Goal: Transaction & Acquisition: Download file/media

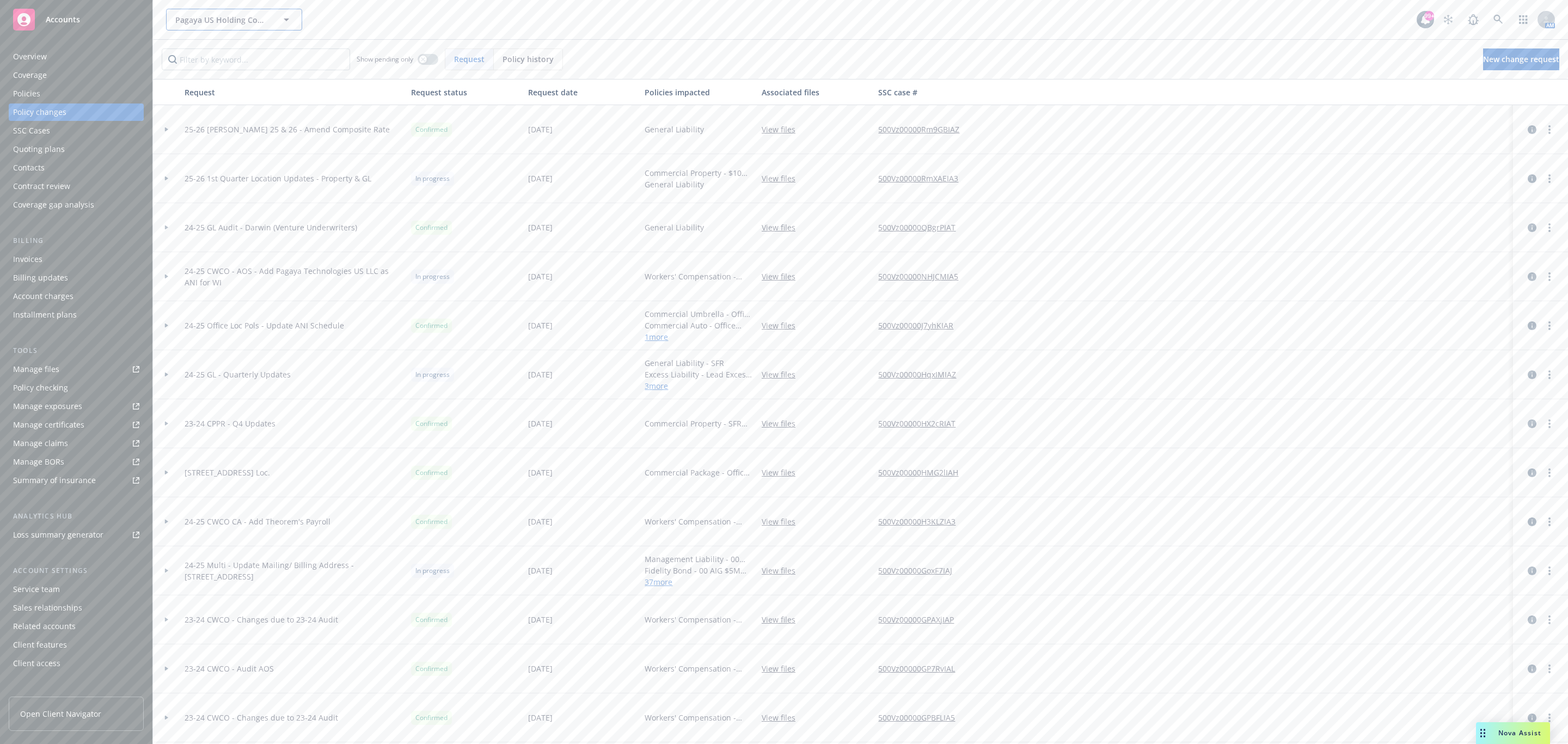
click at [204, 23] on span "Pagaya US Holding Company LLC" at bounding box center [223, 20] width 94 height 11
type input "[PERSON_NAME]"
click at [217, 60] on span "[PERSON_NAME] Industrial Products, Inc." at bounding box center [233, 56] width 110 height 23
click at [76, 430] on div "Manage certificates" at bounding box center [49, 424] width 72 height 18
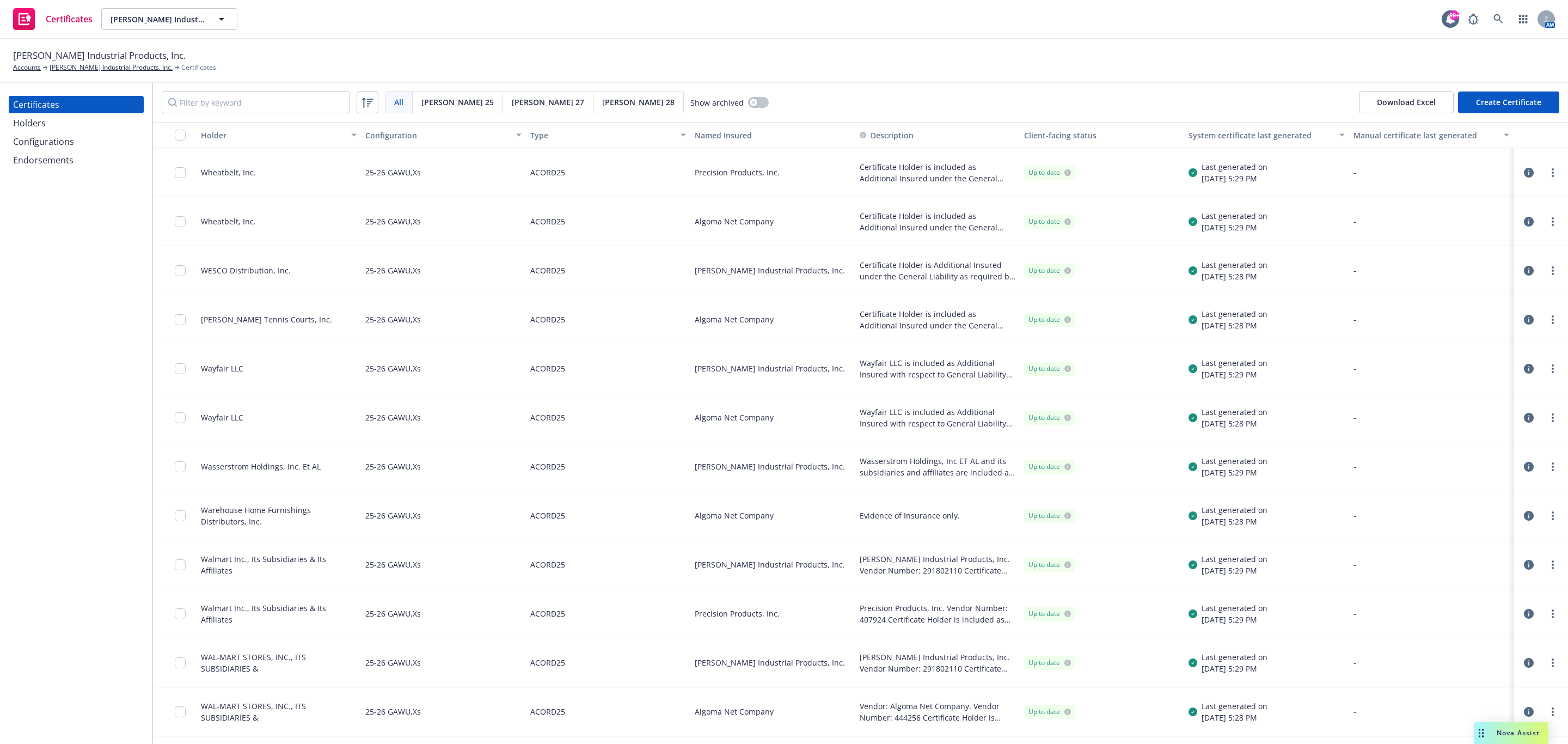
click at [272, 134] on div "Holder" at bounding box center [272, 136] width 144 height 11
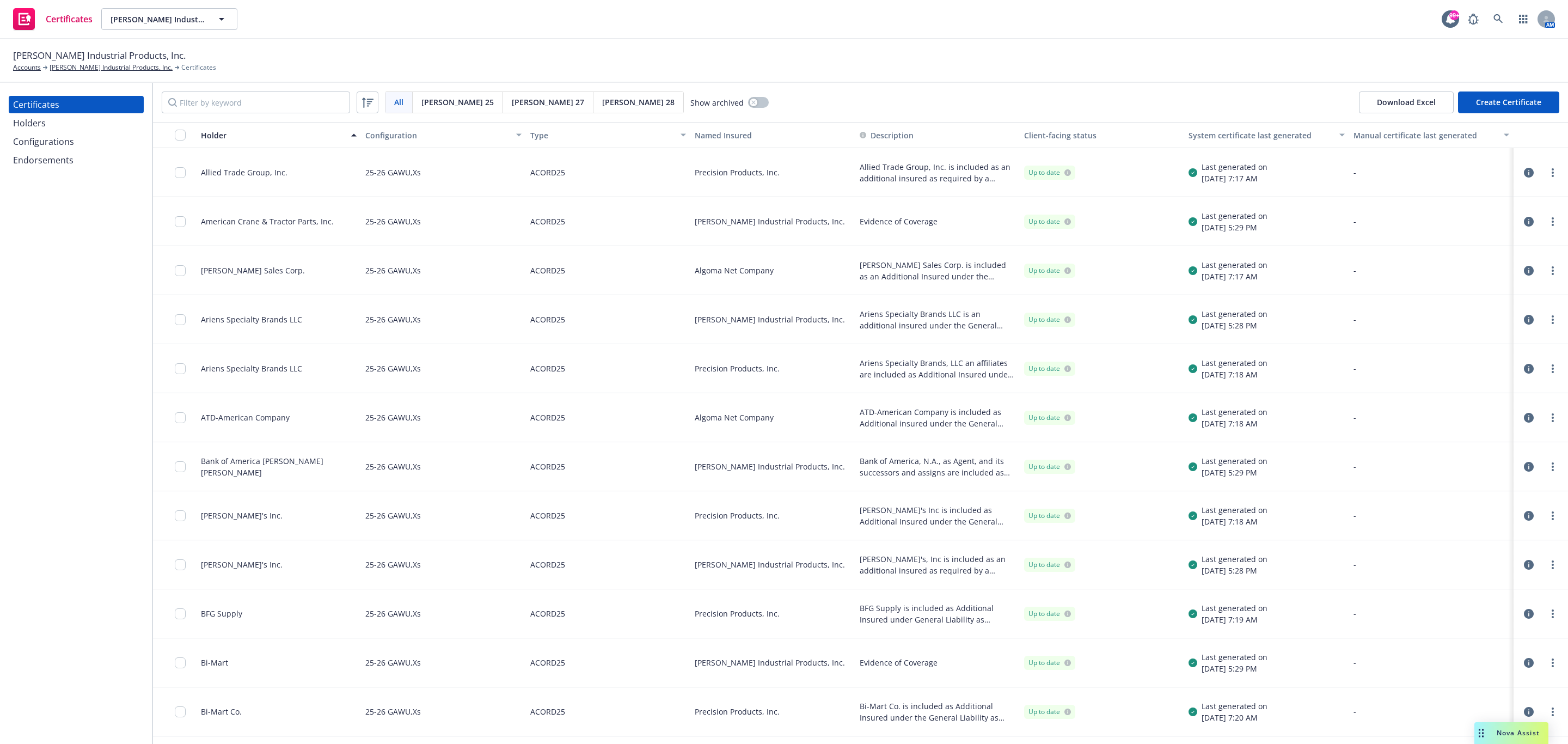
scroll to position [408, 0]
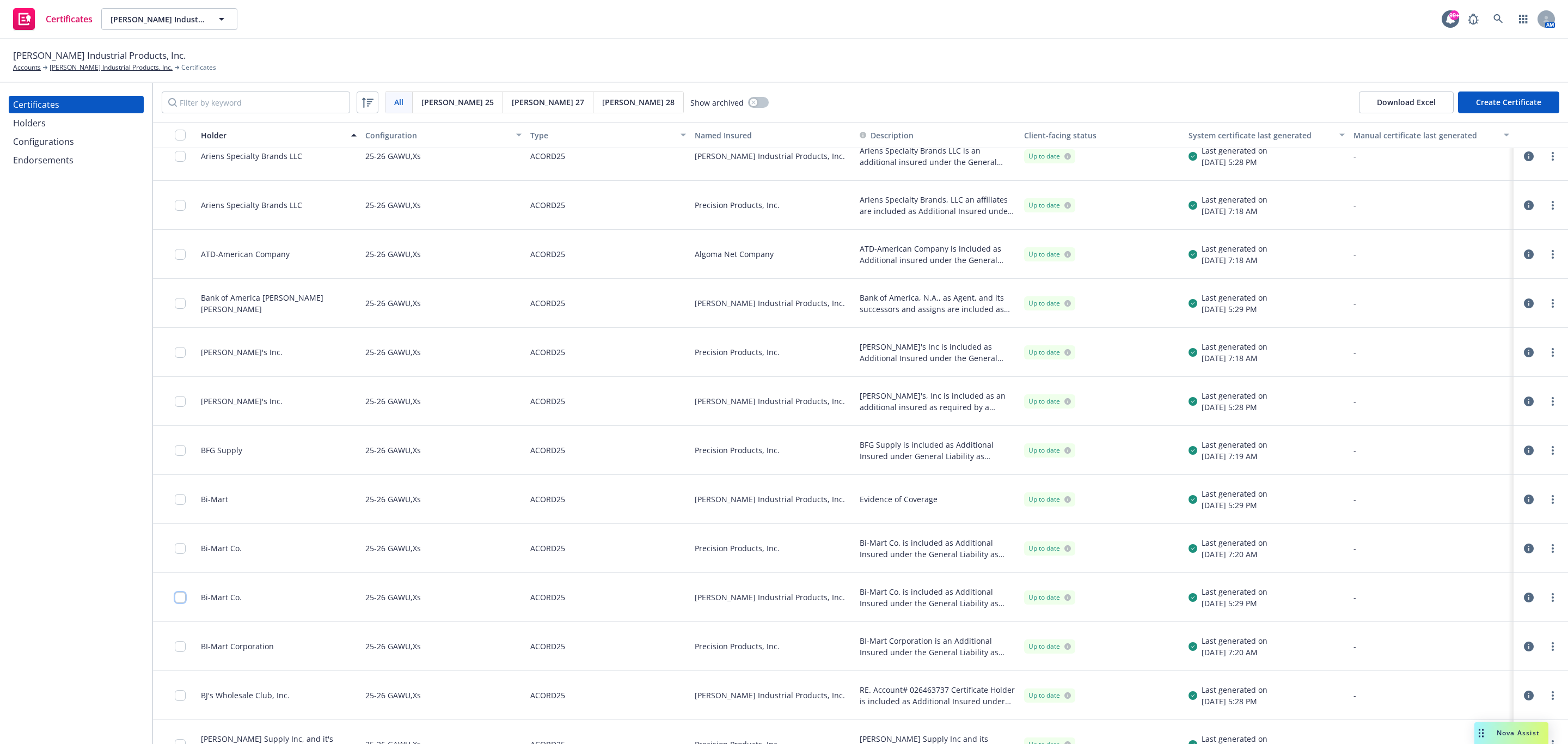
click at [178, 595] on input "checkbox" at bounding box center [180, 598] width 11 height 11
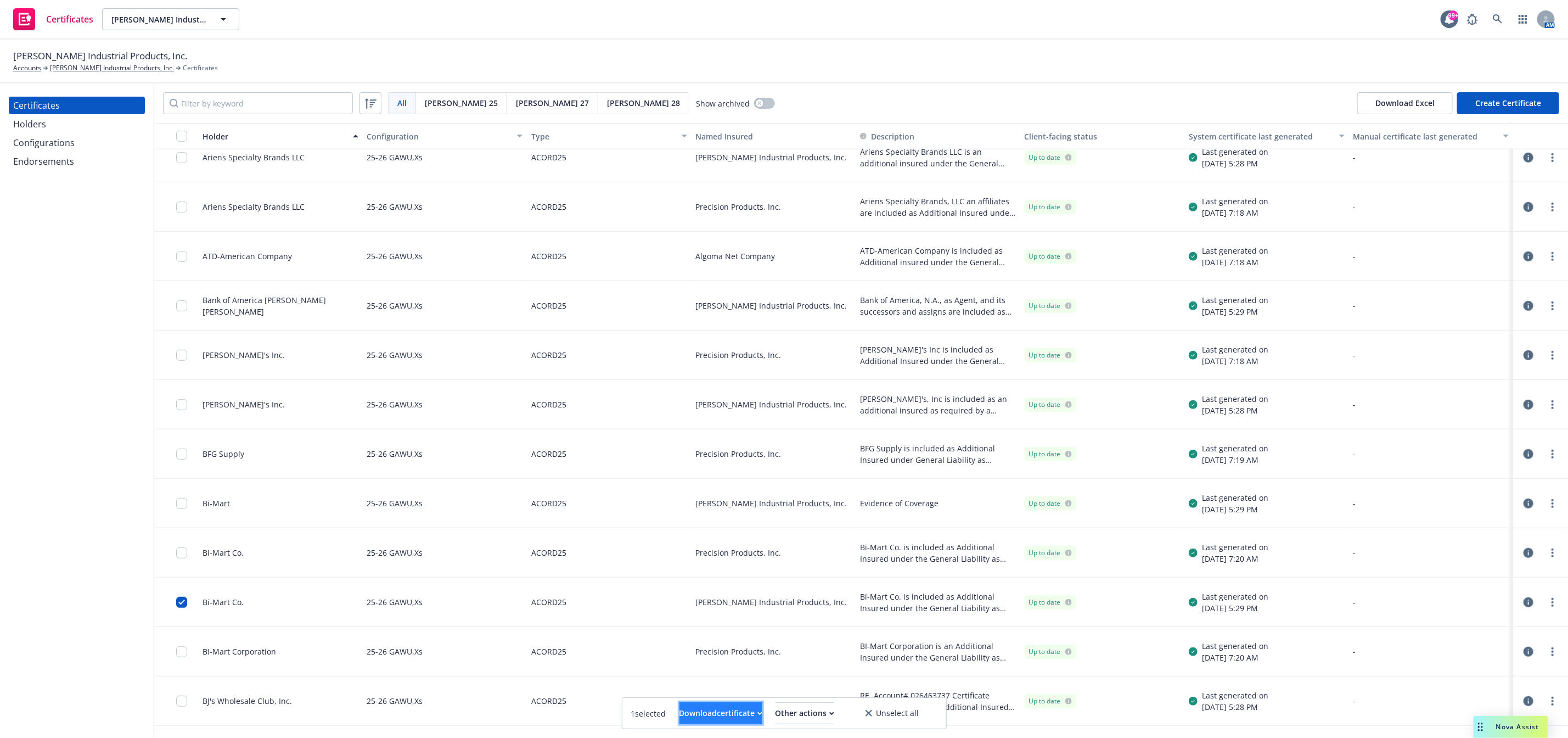
click at [715, 713] on div "Download certificate" at bounding box center [721, 713] width 83 height 21
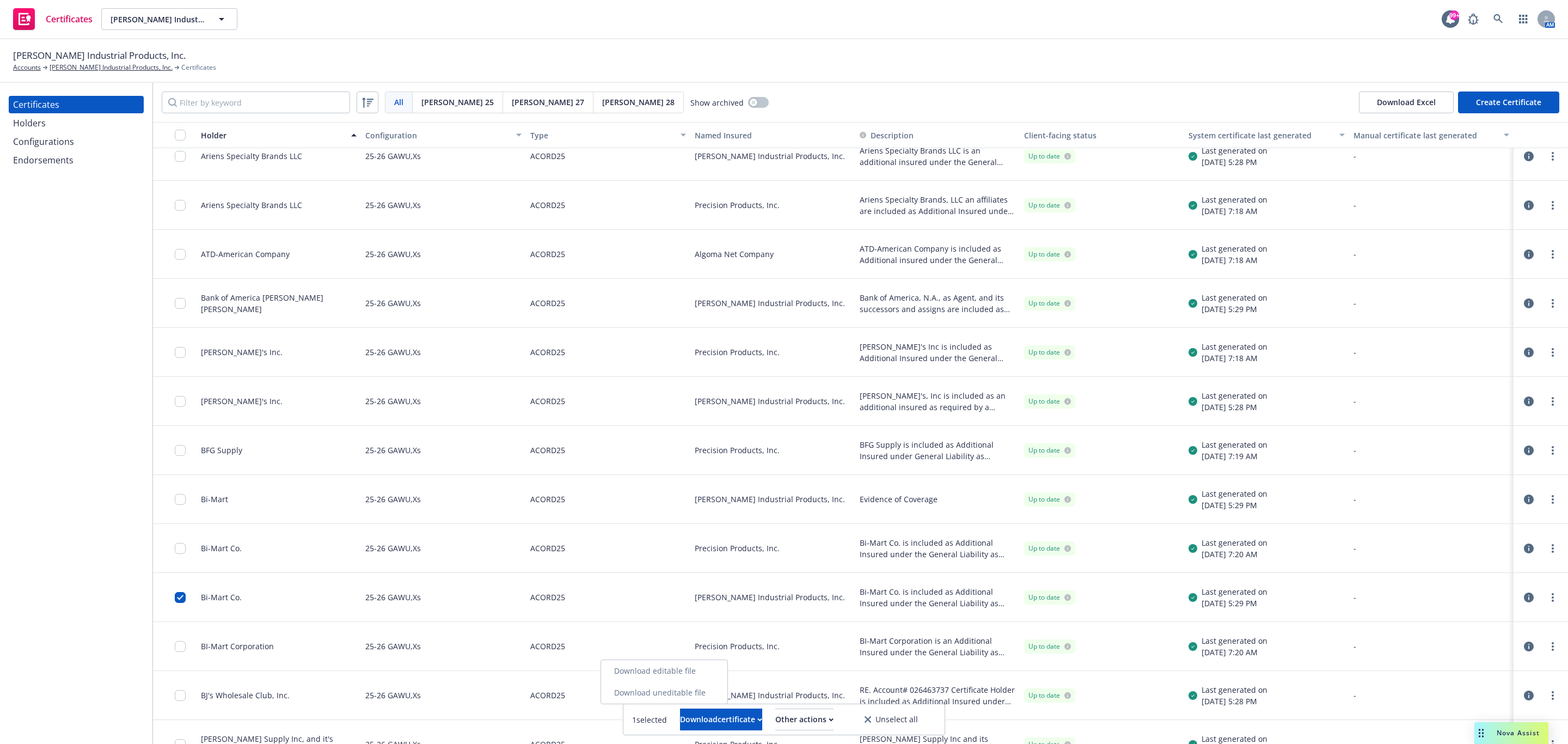
click at [709, 694] on link "Download uneditable file" at bounding box center [664, 693] width 126 height 22
